Goal: Information Seeking & Learning: Learn about a topic

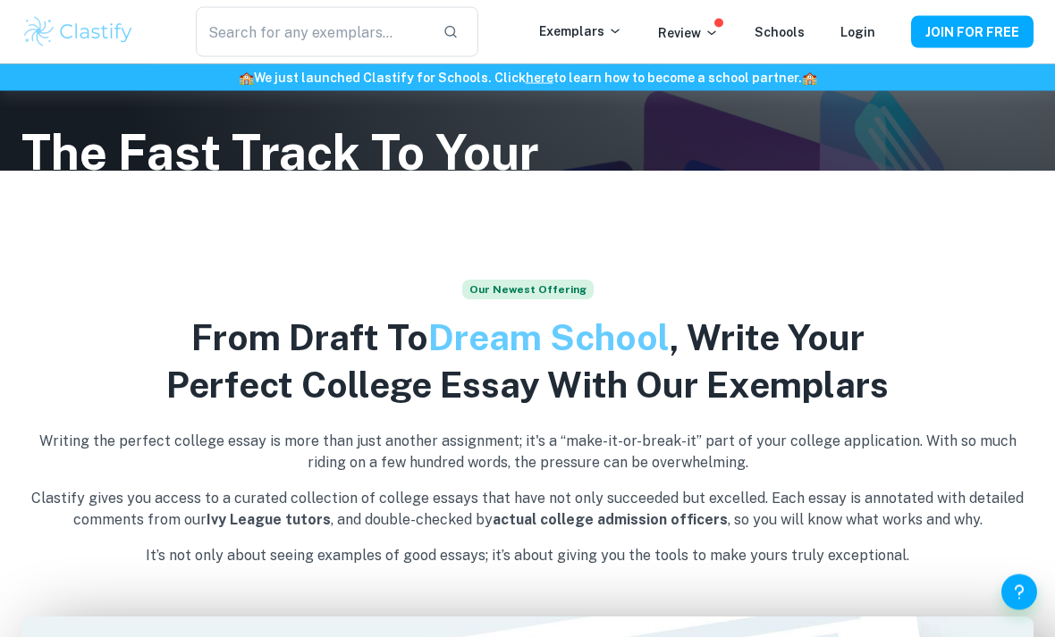
scroll to position [471, 0]
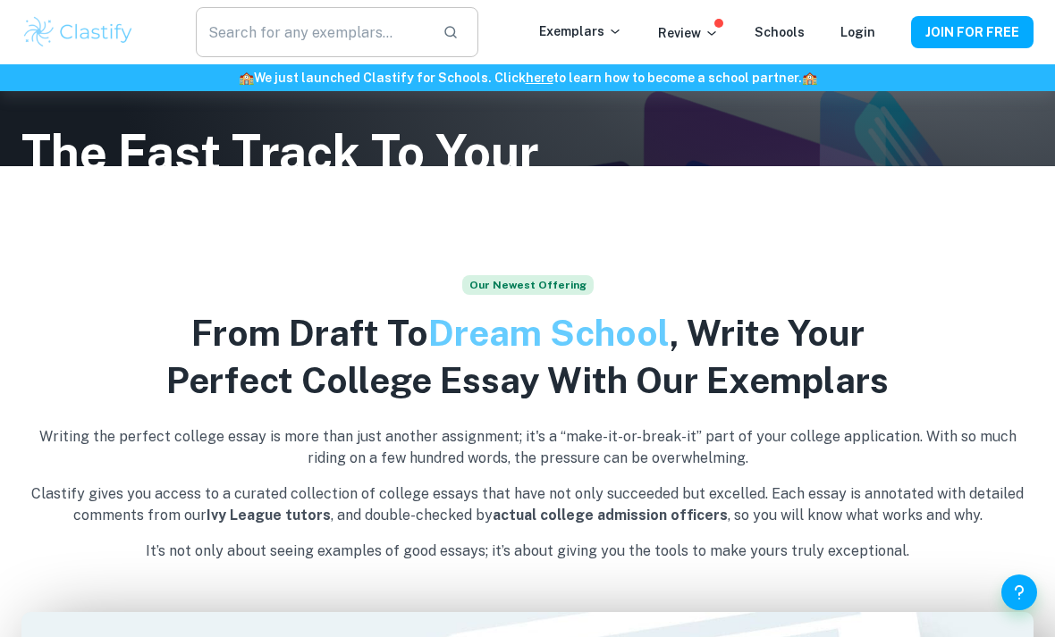
click at [439, 32] on div "​" at bounding box center [337, 32] width 283 height 50
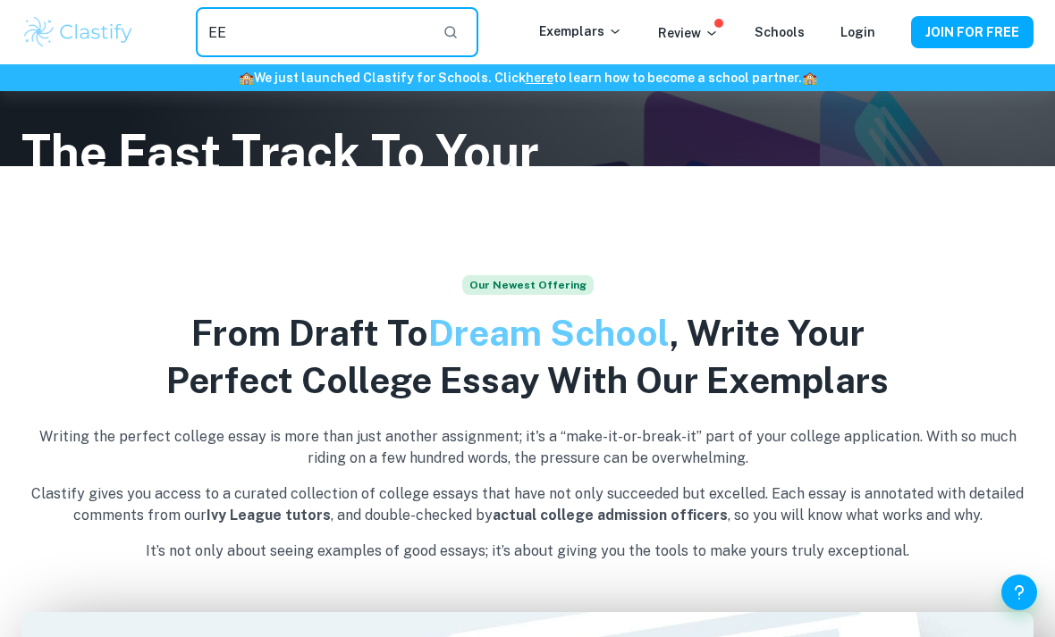
type input "EE"
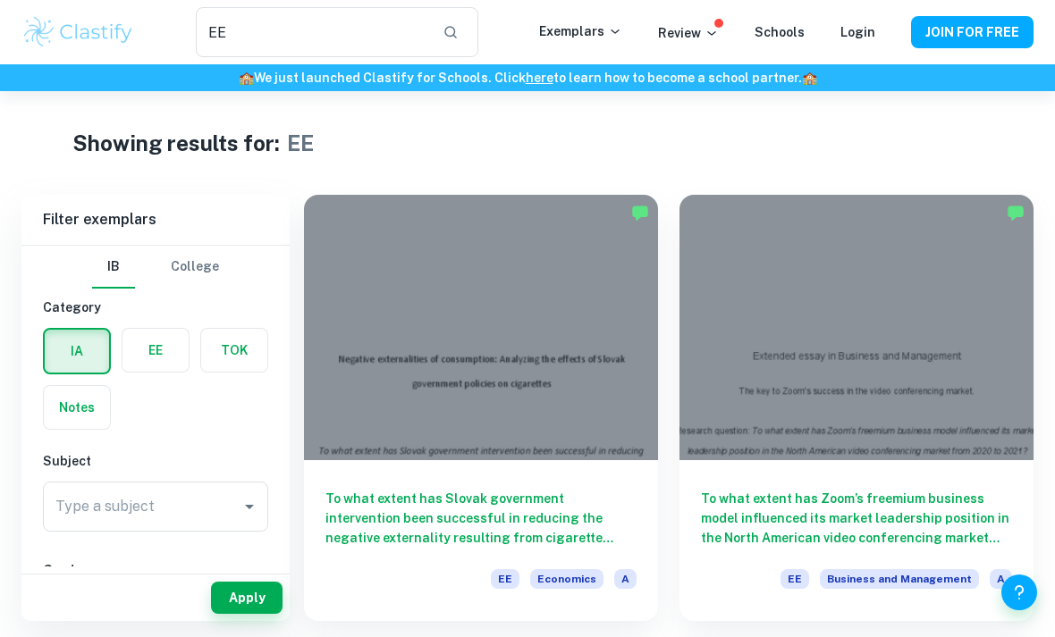
click at [158, 355] on label "button" at bounding box center [155, 350] width 66 height 43
click at [0, 0] on input "radio" at bounding box center [0, 0] width 0 height 0
click at [251, 520] on div "Type a subject" at bounding box center [155, 507] width 225 height 50
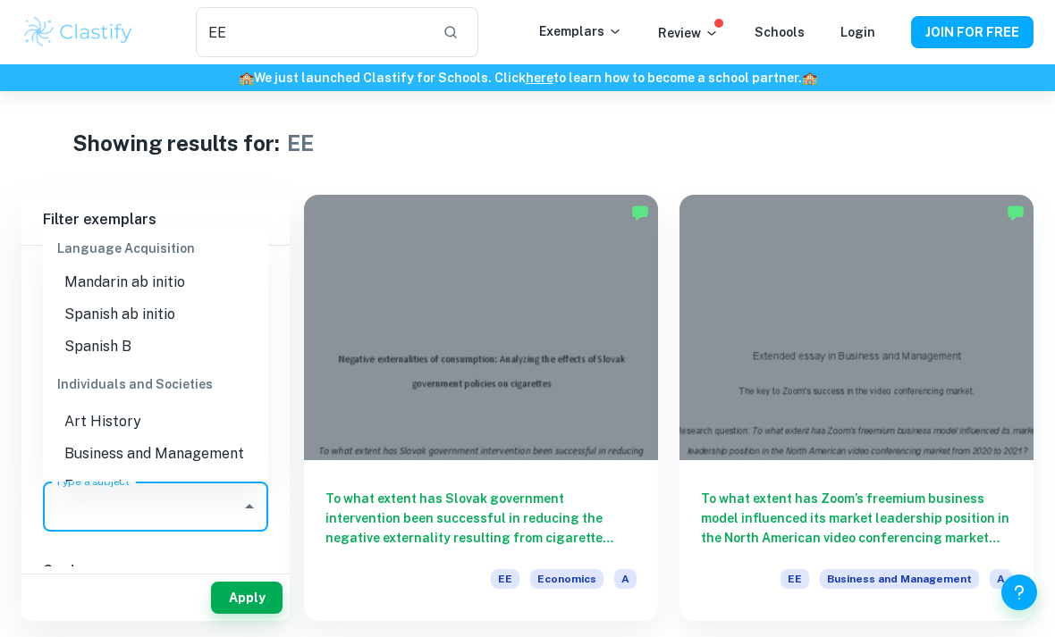
scroll to position [1452, 0]
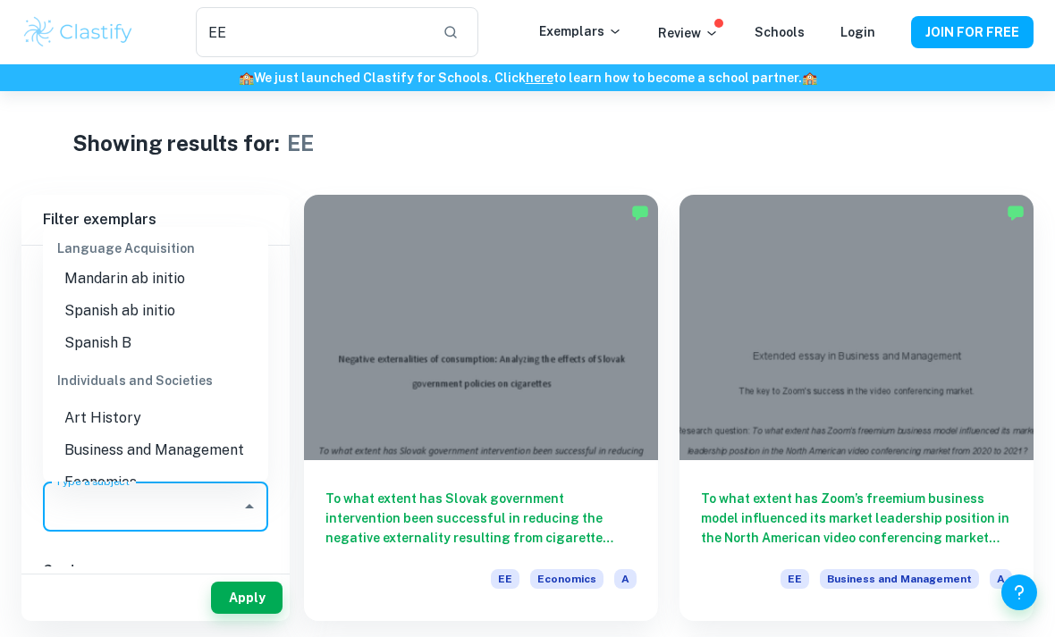
click at [177, 435] on li "Business and Management" at bounding box center [155, 451] width 225 height 32
type input "Business and Management"
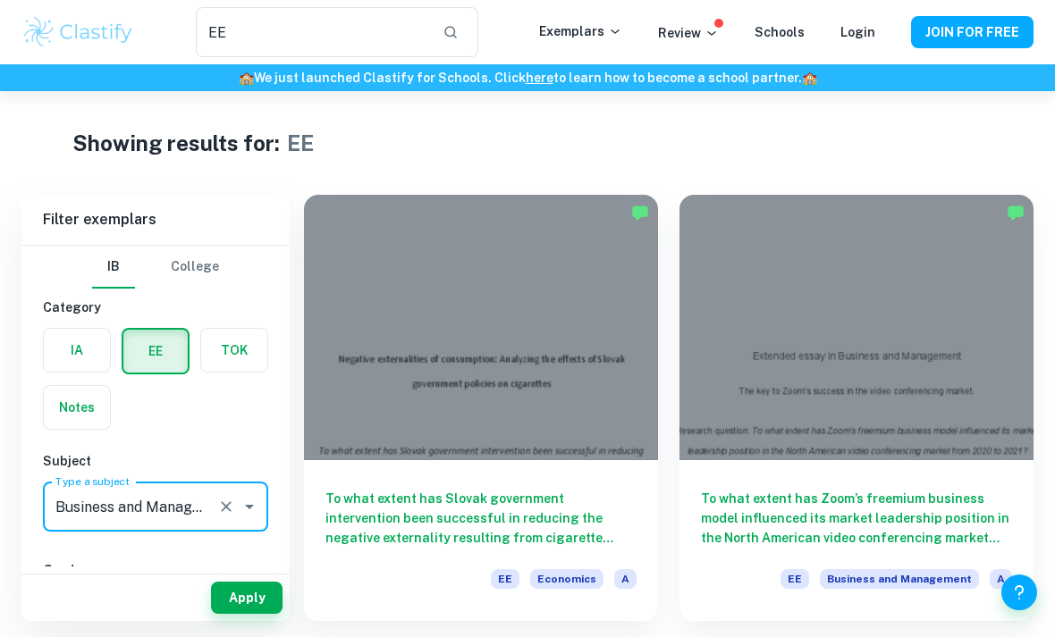
click at [70, 611] on input "A" at bounding box center [73, 610] width 36 height 36
checkbox input "true"
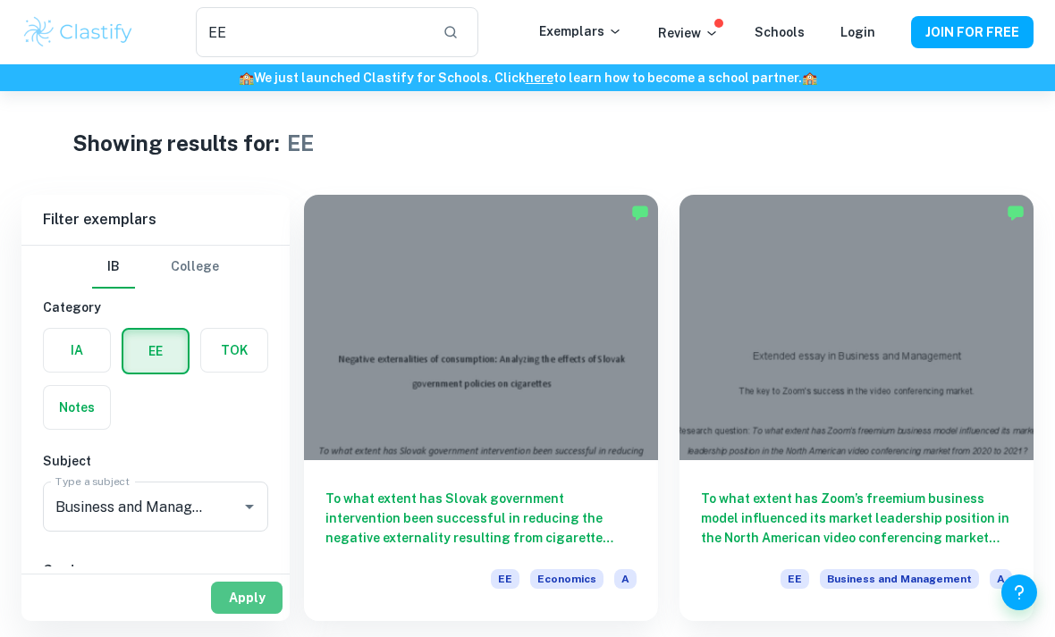
click at [268, 614] on button "Apply" at bounding box center [247, 598] width 72 height 32
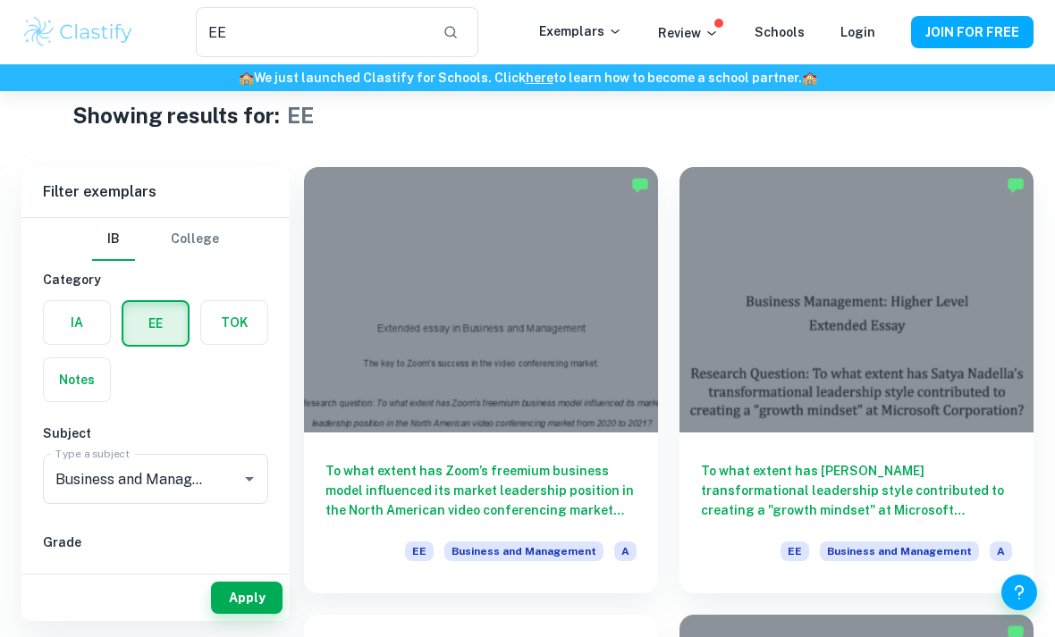
scroll to position [29, 0]
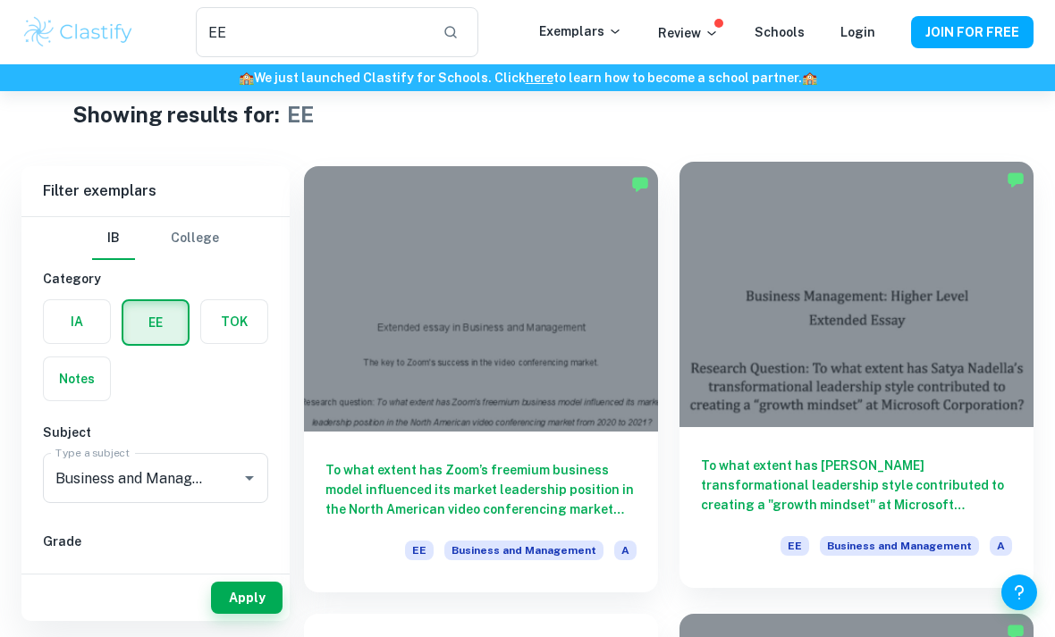
click at [811, 494] on h6 "To what extent has [PERSON_NAME] transformational leadership style contributed …" at bounding box center [856, 485] width 311 height 59
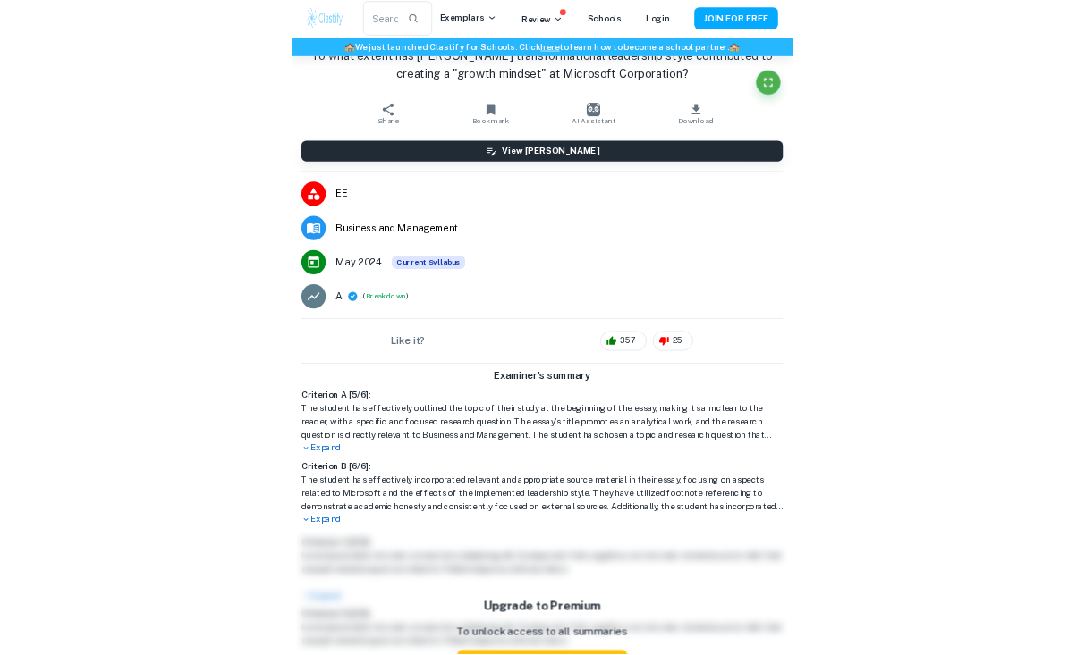
scroll to position [16139, 0]
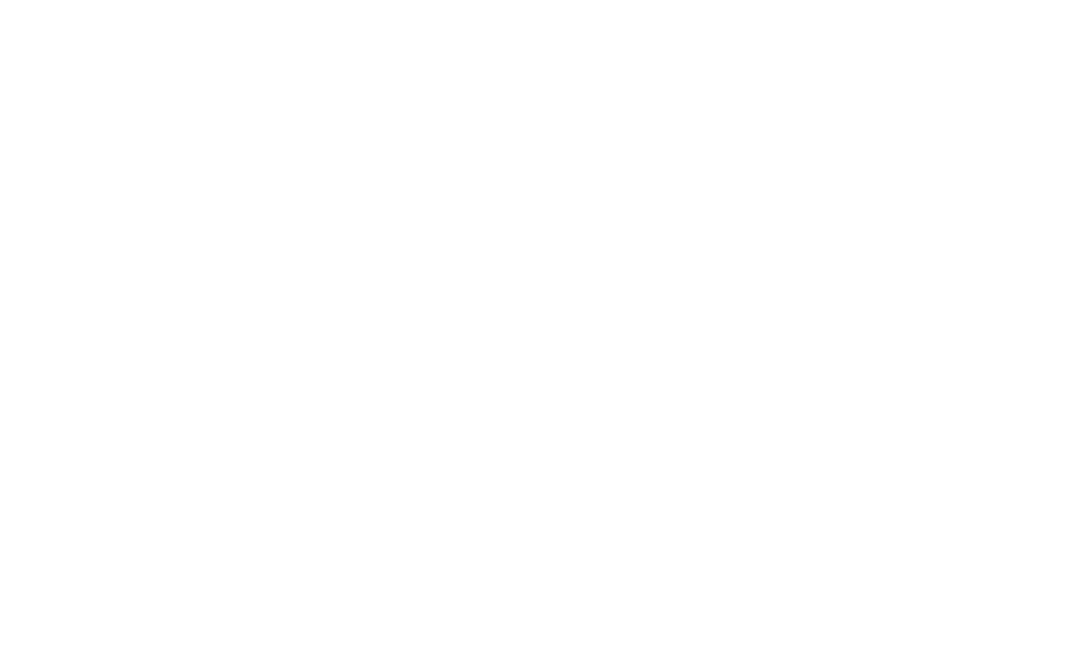
type input "15"
